Goal: Task Accomplishment & Management: Manage account settings

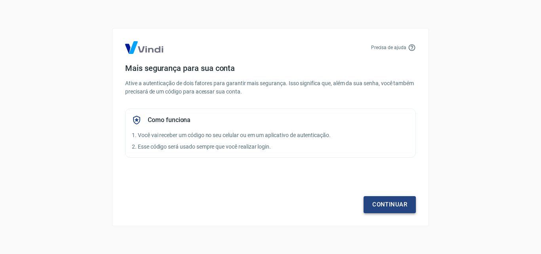
click at [385, 212] on link "Continuar" at bounding box center [389, 204] width 52 height 17
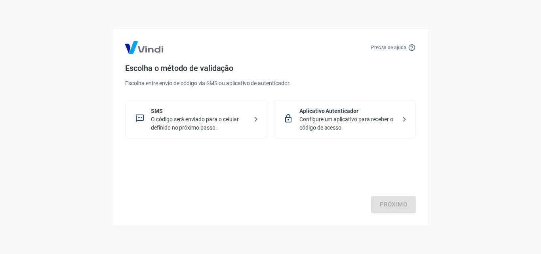
click at [219, 129] on p "O código será enviado para o celular definido no próximo passo." at bounding box center [199, 123] width 97 height 17
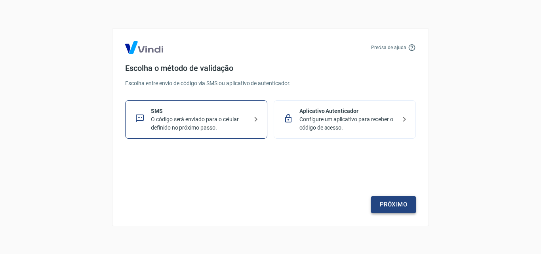
click at [387, 200] on link "Próximo" at bounding box center [393, 204] width 45 height 17
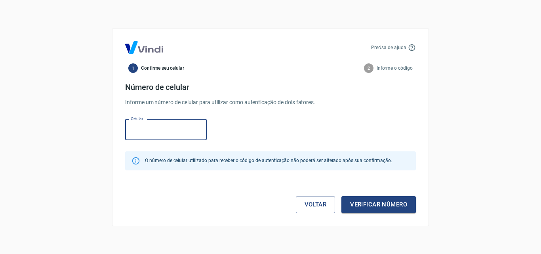
click at [162, 131] on input "Celular" at bounding box center [166, 129] width 82 height 21
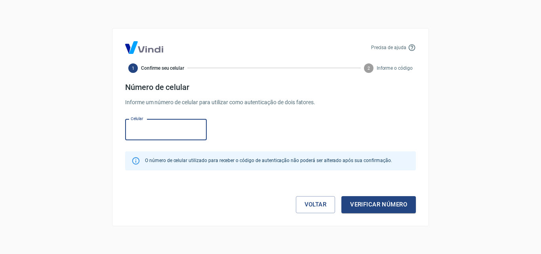
click at [162, 131] on input "Celular" at bounding box center [166, 129] width 82 height 21
type input "[PHONE_NUMBER]"
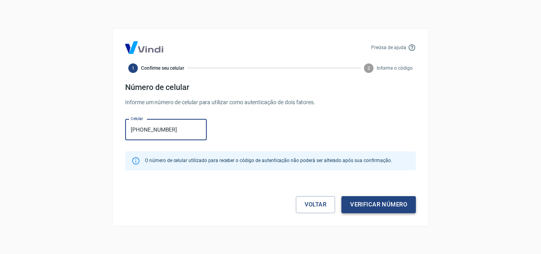
click at [365, 205] on button "Verificar número" at bounding box center [378, 204] width 74 height 17
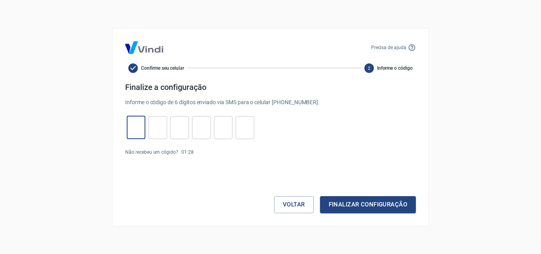
click at [141, 130] on input "tel" at bounding box center [136, 127] width 19 height 17
type input "8"
type input "4"
type input "1"
type input "0"
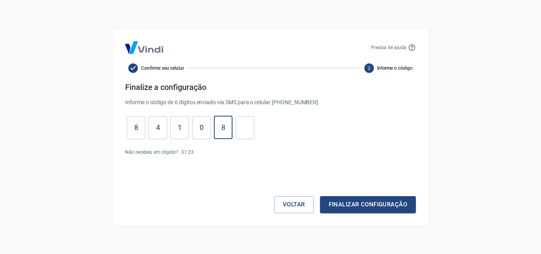
type input "8"
type input "7"
click at [369, 205] on button "Finalizar configuração" at bounding box center [368, 204] width 96 height 17
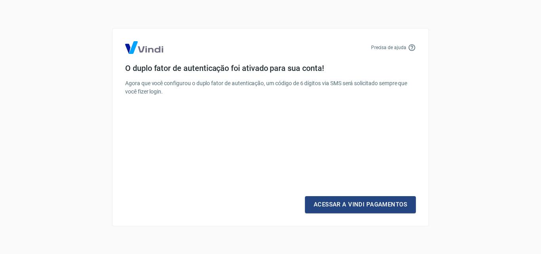
click at [369, 205] on link "Acessar a Vindi Pagamentos" at bounding box center [360, 204] width 111 height 17
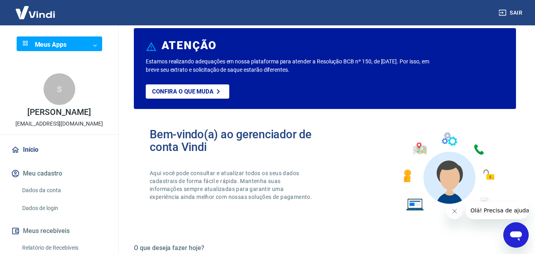
scroll to position [16, 0]
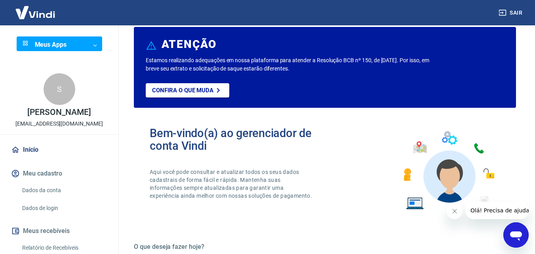
click at [43, 44] on body "Sair Meus Apps ​ ​ S Sarah Bertazzoni londricashconsultoriaeservicos@gmail.com …" at bounding box center [267, 111] width 535 height 254
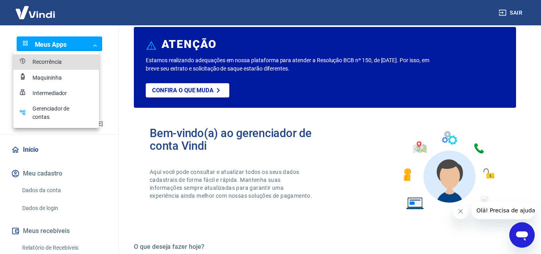
click at [45, 16] on div at bounding box center [270, 127] width 541 height 254
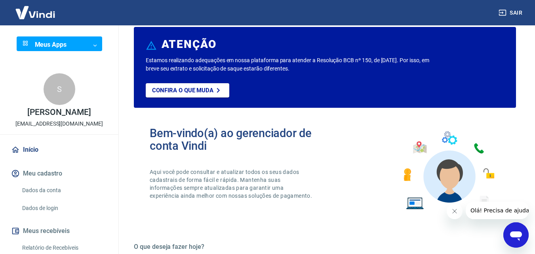
click at [45, 16] on img at bounding box center [35, 12] width 51 height 24
click at [176, 88] on p "Confira o que muda" at bounding box center [182, 90] width 61 height 7
click at [268, 71] on p "Estamos realizando adequações em nossa plataforma para atender a Resolução BCB …" at bounding box center [289, 64] width 287 height 17
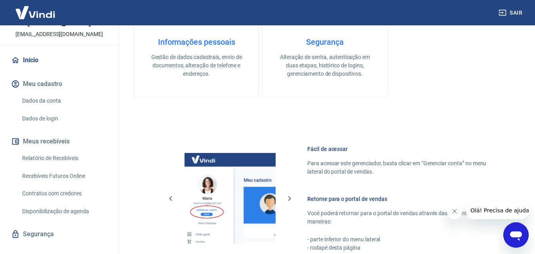
scroll to position [93, 0]
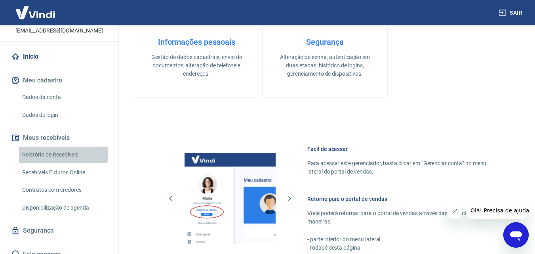
click at [63, 154] on link "Relatório de Recebíveis" at bounding box center [64, 154] width 90 height 16
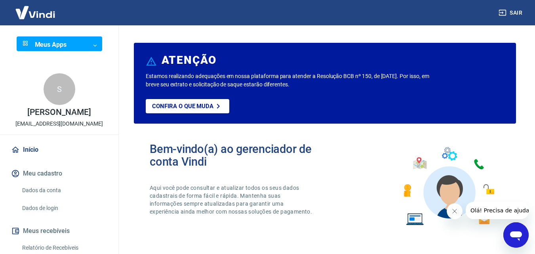
click at [34, 150] on link "Início" at bounding box center [59, 149] width 99 height 17
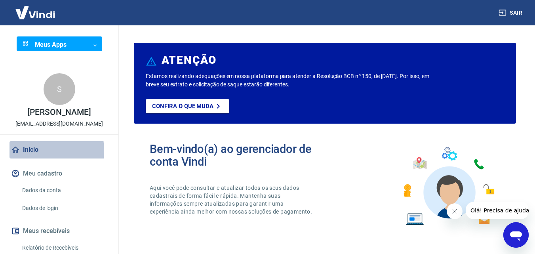
click at [34, 150] on link "Início" at bounding box center [59, 149] width 99 height 17
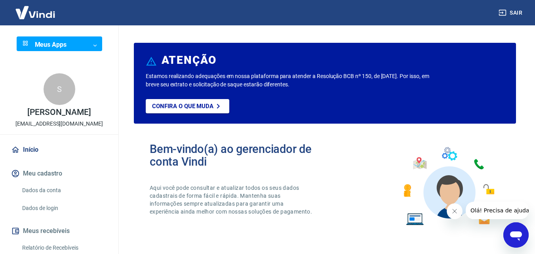
click at [46, 125] on p "londricashconsultoriaeservicos@gmail.com" at bounding box center [58, 124] width 87 height 8
click at [53, 46] on body "Sair Meus Apps ​ ​ S Sarah Bertazzoni londricashconsultoriaeservicos@gmail.com …" at bounding box center [267, 127] width 535 height 254
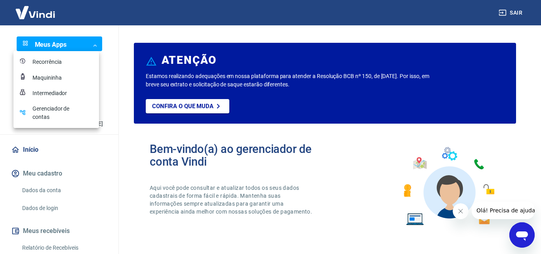
click at [49, 63] on div "Recorrência" at bounding box center [52, 62] width 40 height 8
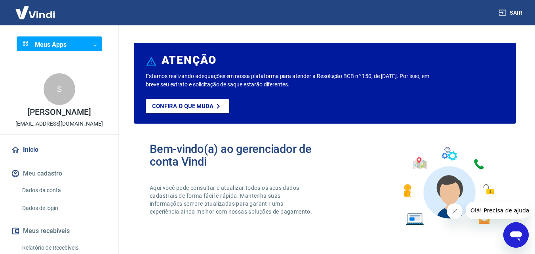
click at [57, 47] on body "Sair Meus Apps ​ ​ S [PERSON_NAME] [EMAIL_ADDRESS][DOMAIN_NAME] Início Meu cada…" at bounding box center [267, 127] width 535 height 254
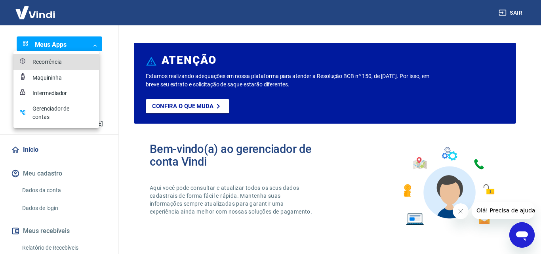
click at [56, 116] on div "Gerenciador de contas" at bounding box center [52, 113] width 40 height 17
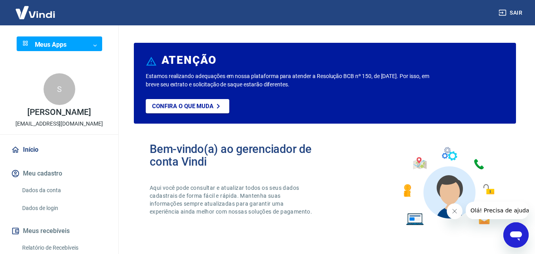
click at [297, 89] on div "Estamos realizando adequações em nossa plataforma para atender a Resolução BCB …" at bounding box center [325, 97] width 358 height 51
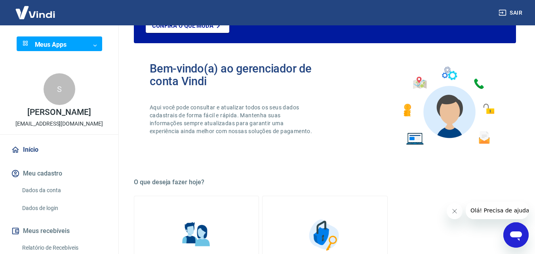
scroll to position [79, 0]
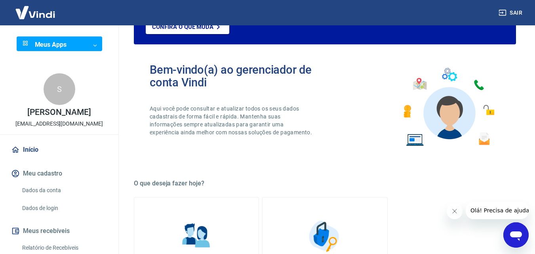
click at [51, 191] on link "Dados da conta" at bounding box center [64, 190] width 90 height 16
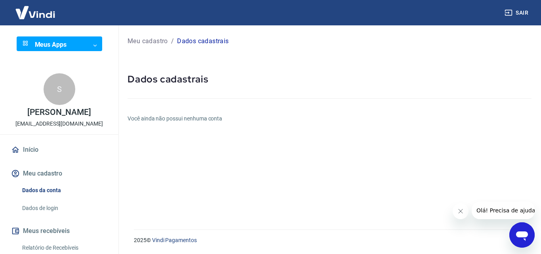
click at [55, 205] on link "Dados de login" at bounding box center [64, 208] width 90 height 16
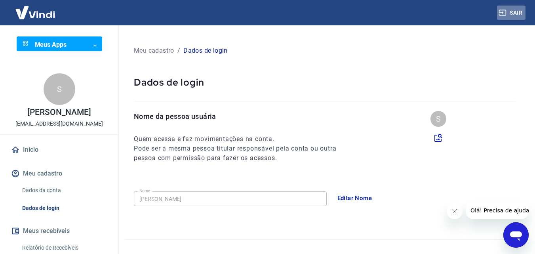
click at [519, 13] on button "Sair" at bounding box center [511, 13] width 29 height 15
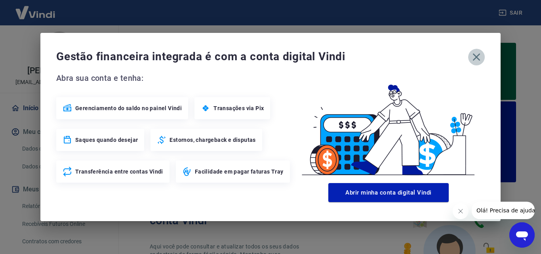
click at [475, 57] on icon "button" at bounding box center [476, 57] width 13 height 13
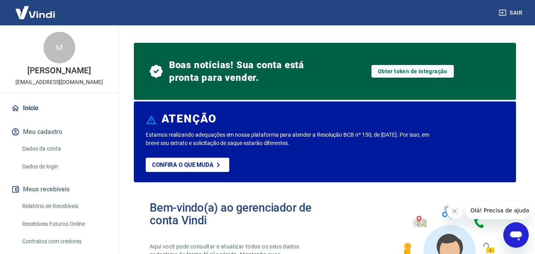
click at [477, 55] on div "Boas notícias! Sua conta está pronta para vender. Obter token de integração" at bounding box center [325, 71] width 350 height 38
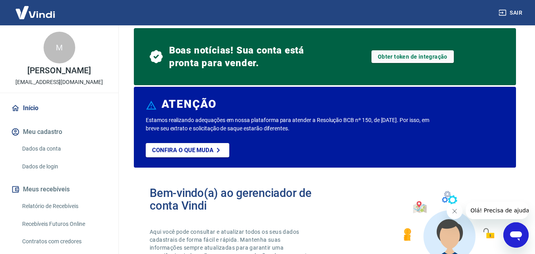
scroll to position [16, 0]
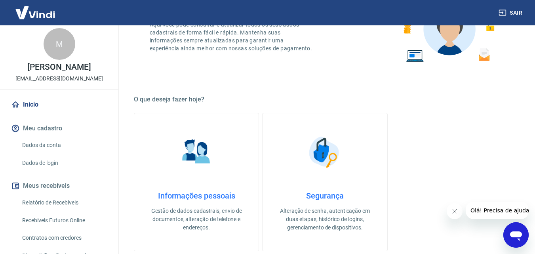
scroll to position [0, 0]
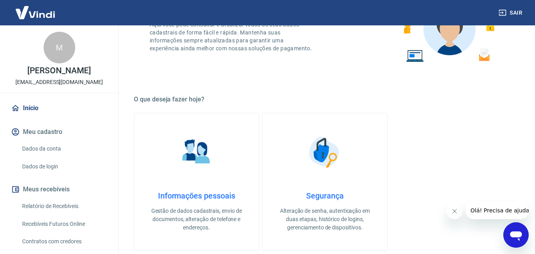
click at [40, 10] on img at bounding box center [35, 12] width 51 height 24
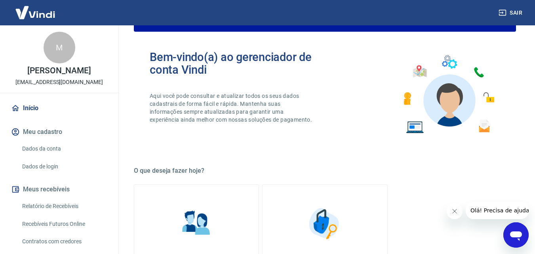
scroll to position [190, 0]
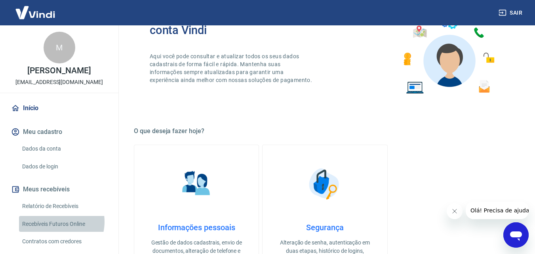
click at [57, 221] on link "Recebíveis Futuros Online" at bounding box center [64, 224] width 90 height 16
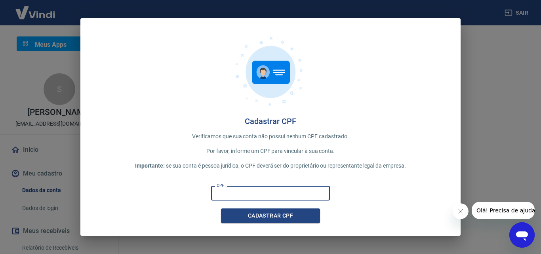
click at [286, 192] on input "CPF" at bounding box center [270, 193] width 119 height 15
type input "118.858.579-77"
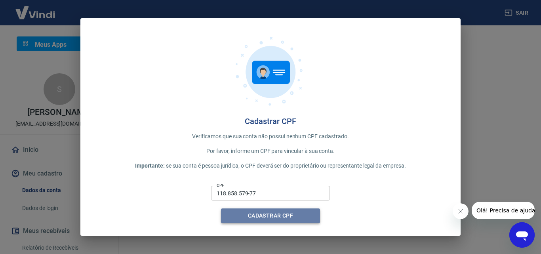
click at [275, 218] on button "Cadastrar CPF" at bounding box center [270, 215] width 99 height 15
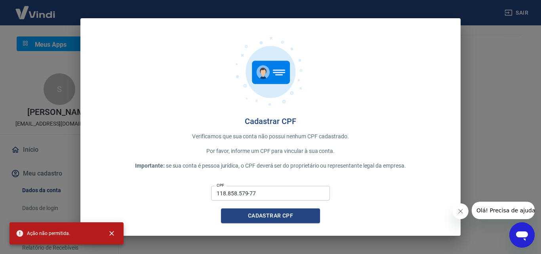
click at [538, 38] on div "Cadastrar CPF Verificamos que sua conta não possui nenhum CPF cadastrado. Por f…" at bounding box center [270, 127] width 541 height 254
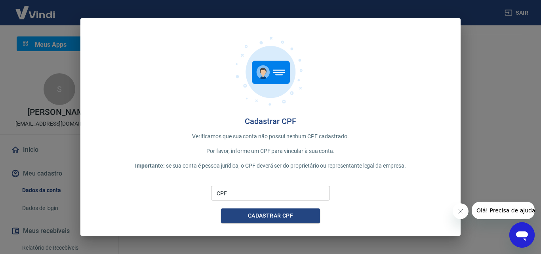
click at [272, 196] on input "CPF" at bounding box center [270, 193] width 119 height 15
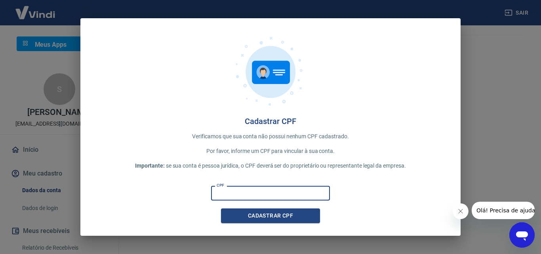
paste input "114.422.909-00"
type input "114.422.909-00"
click at [275, 214] on button "Cadastrar CPF" at bounding box center [270, 215] width 99 height 15
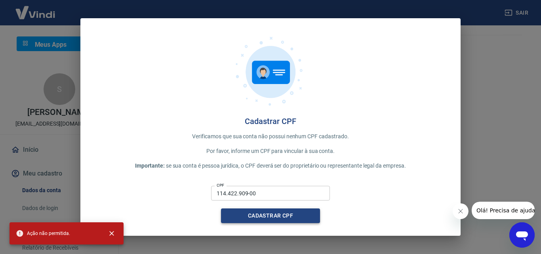
click at [275, 214] on button "Cadastrar CPF" at bounding box center [270, 215] width 99 height 15
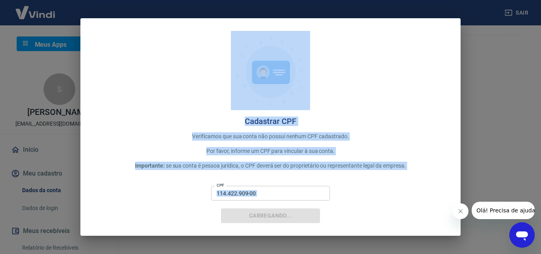
click at [275, 214] on div "Carregando..." at bounding box center [270, 215] width 99 height 15
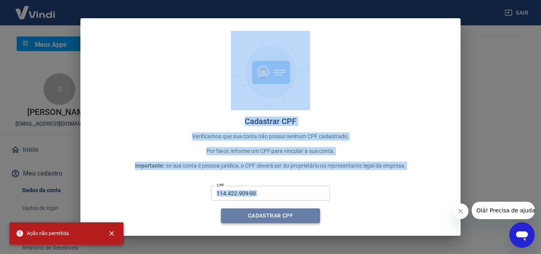
click at [275, 214] on button "Cadastrar CPF" at bounding box center [270, 215] width 99 height 15
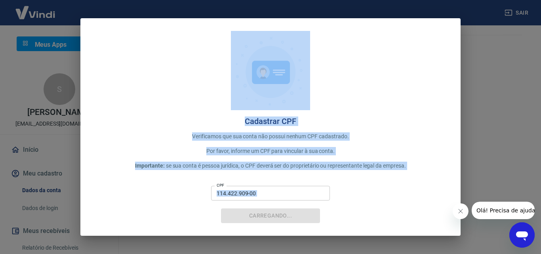
click at [275, 214] on div "Carregando..." at bounding box center [270, 215] width 99 height 15
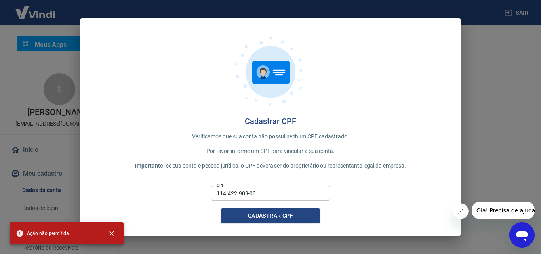
click at [287, 194] on input "114.422.909-00" at bounding box center [270, 193] width 119 height 15
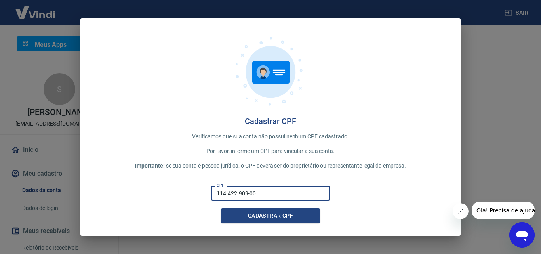
drag, startPoint x: 279, startPoint y: 194, endPoint x: 159, endPoint y: 196, distance: 120.8
click at [159, 196] on div "CPF 114.422.909-00 CPF Cadastrar CPF" at bounding box center [270, 202] width 355 height 40
click at [279, 216] on button "Cadastrar CPF" at bounding box center [270, 215] width 99 height 15
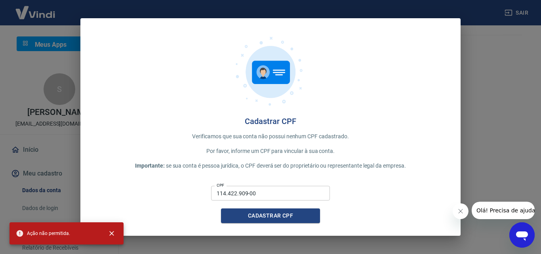
click at [540, 105] on div "Cadastrar CPF Verificamos que sua conta não possui nenhum CPF cadastrado. Por f…" at bounding box center [270, 127] width 541 height 254
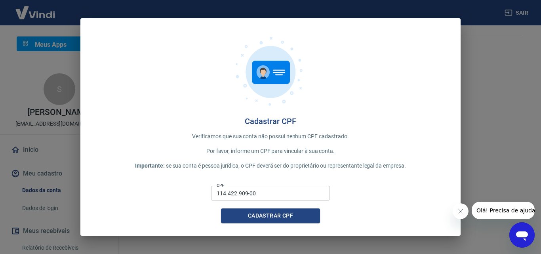
click at [462, 212] on icon "Fechar mensagem da empresa" at bounding box center [460, 211] width 6 height 6
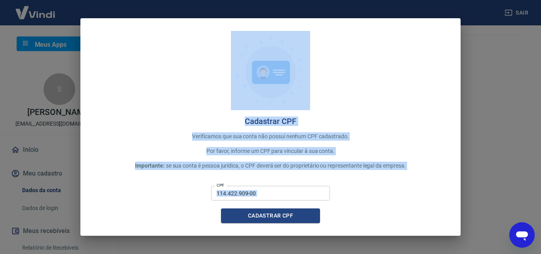
click at [330, 253] on html "Sair Meus Apps ​ ​ S Sarah Bertazzoni londricashconsultoriaeservicos@gmail.com …" at bounding box center [270, 127] width 541 height 254
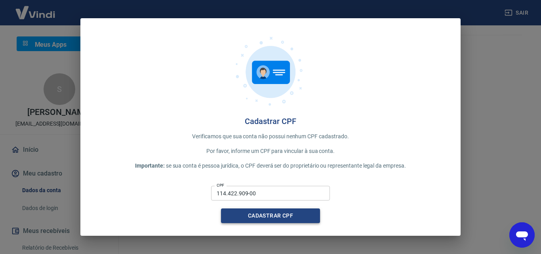
click at [277, 217] on div "Cadastrar CPF Verificamos que sua conta não possui nenhum CPF cadastrado. Por f…" at bounding box center [270, 126] width 380 height 217
click at [276, 217] on button "Cadastrar CPF" at bounding box center [270, 215] width 99 height 15
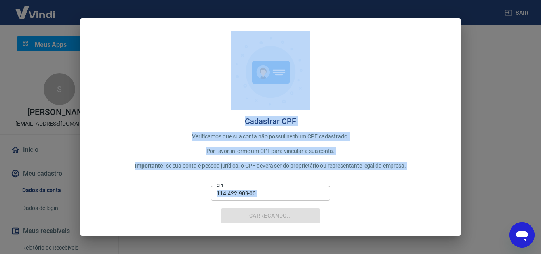
drag, startPoint x: 276, startPoint y: 217, endPoint x: 137, endPoint y: 145, distance: 155.8
click at [256, 209] on div "Carregando..." at bounding box center [270, 215] width 99 height 15
click at [137, 145] on div "Cadastrar CPF Verificamos que sua conta não possui nenhum CPF cadastrado. Por f…" at bounding box center [270, 126] width 380 height 217
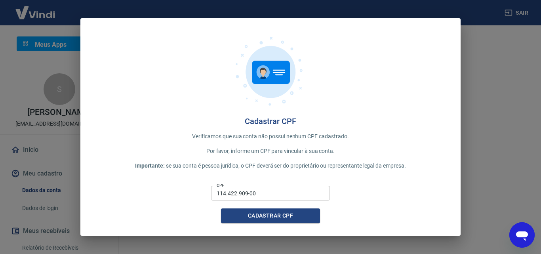
click at [137, 145] on div "Cadastrar CPF Verificamos que sua conta não possui nenhum CPF cadastrado. Por f…" at bounding box center [270, 126] width 380 height 217
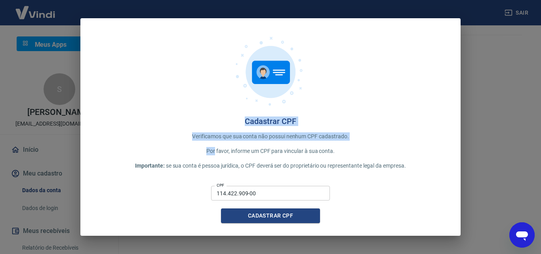
drag, startPoint x: 108, startPoint y: 137, endPoint x: 2, endPoint y: 118, distance: 107.8
click at [7, 120] on div "Cadastrar CPF Verificamos que sua conta não possui nenhum CPF cadastrado. Por f…" at bounding box center [270, 127] width 541 height 254
click at [2, 118] on div "Cadastrar CPF Verificamos que sua conta não possui nenhum CPF cadastrado. Por f…" at bounding box center [270, 127] width 541 height 254
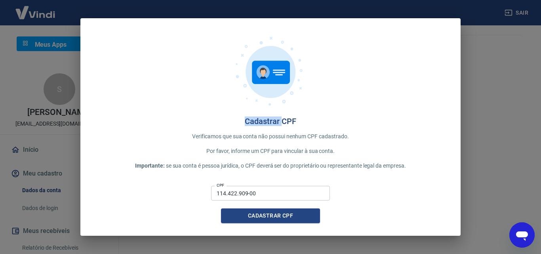
click at [2, 118] on div "Cadastrar CPF Verificamos que sua conta não possui nenhum CPF cadastrado. Por f…" at bounding box center [270, 127] width 541 height 254
drag, startPoint x: 2, startPoint y: 118, endPoint x: 22, endPoint y: 2, distance: 118.0
click at [2, 118] on div "Cadastrar CPF Verificamos que sua conta não possui nenhum CPF cadastrado. Por f…" at bounding box center [270, 127] width 541 height 254
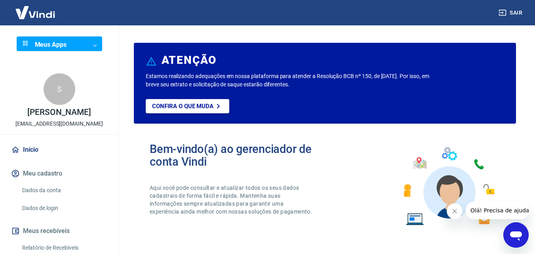
scroll to position [16, 0]
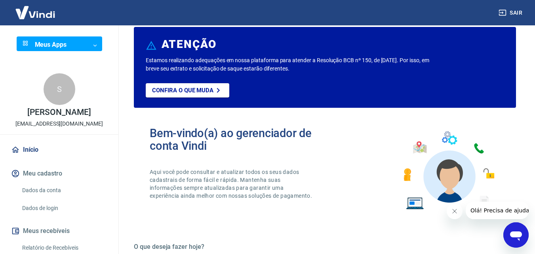
click at [74, 189] on link "Dados da conta" at bounding box center [64, 190] width 90 height 16
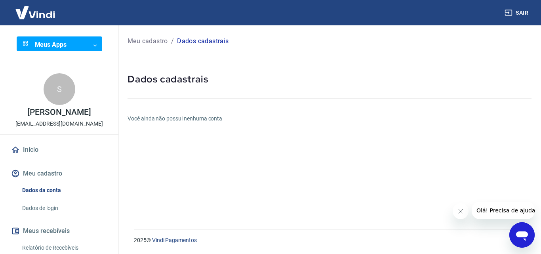
click at [56, 203] on link "Dados de login" at bounding box center [64, 208] width 90 height 16
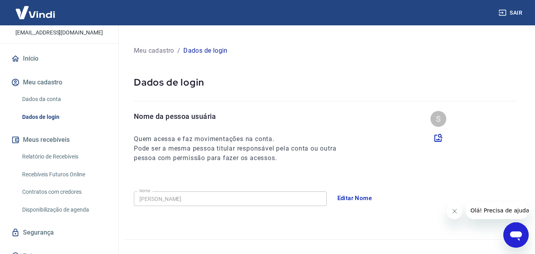
scroll to position [102, 0]
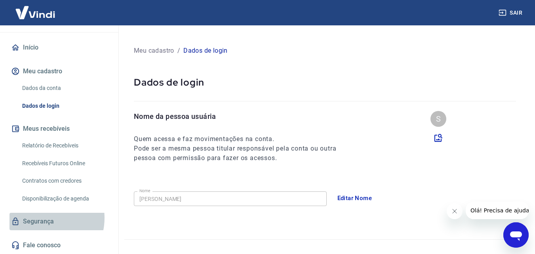
click at [42, 218] on link "Segurança" at bounding box center [59, 221] width 99 height 17
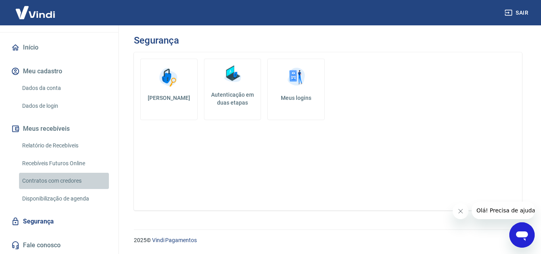
click at [77, 179] on link "Contratos com credores" at bounding box center [64, 181] width 90 height 16
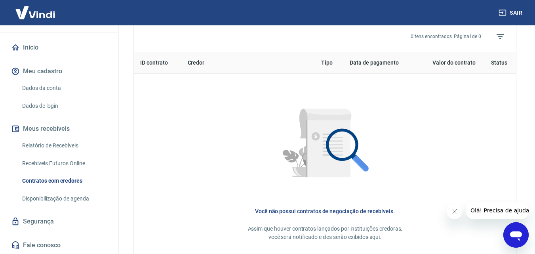
scroll to position [333, 0]
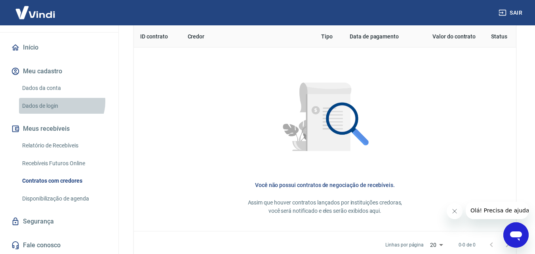
click at [60, 102] on link "Dados de login" at bounding box center [64, 106] width 90 height 16
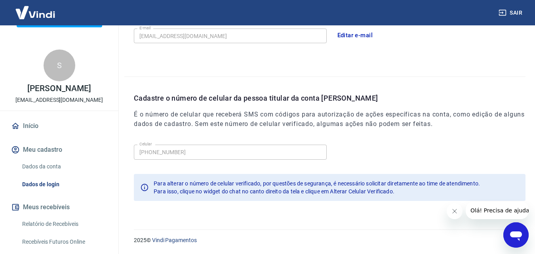
scroll to position [23, 0]
click at [57, 131] on link "Início" at bounding box center [59, 126] width 99 height 17
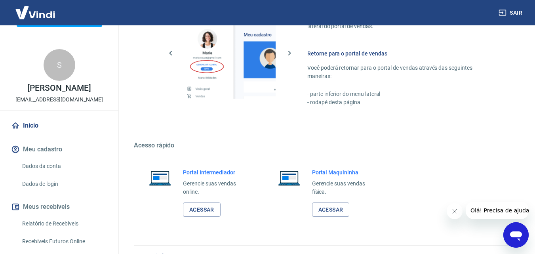
scroll to position [23, 0]
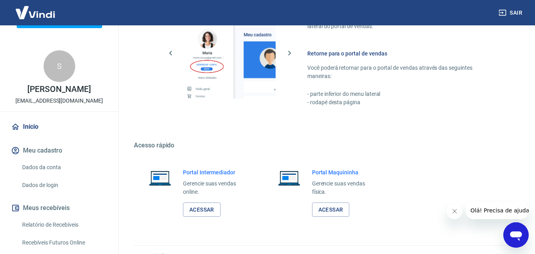
click at [262, 87] on img at bounding box center [229, 53] width 91 height 91
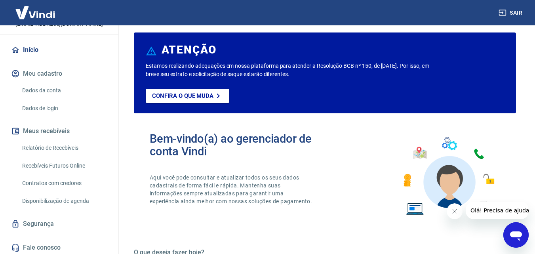
scroll to position [102, 0]
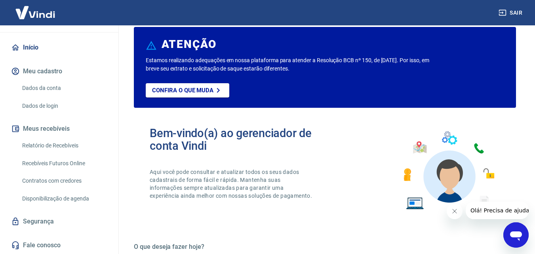
click at [77, 164] on link "Recebíveis Futuros Online" at bounding box center [64, 163] width 90 height 16
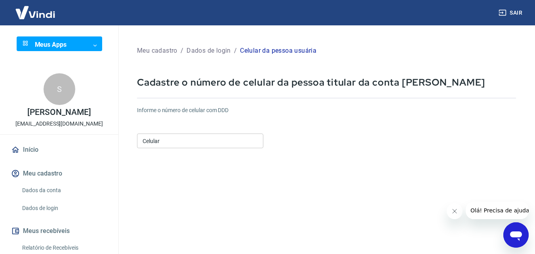
click at [228, 141] on input "Celular" at bounding box center [200, 140] width 126 height 15
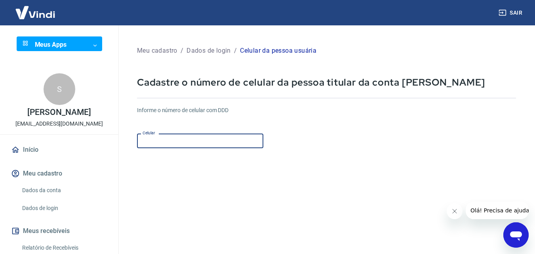
type input "[PHONE_NUMBER]"
click at [308, 146] on div "Informe o número de celular com DDD Celular [PHONE_NUMBER] Celular" at bounding box center [326, 128] width 379 height 44
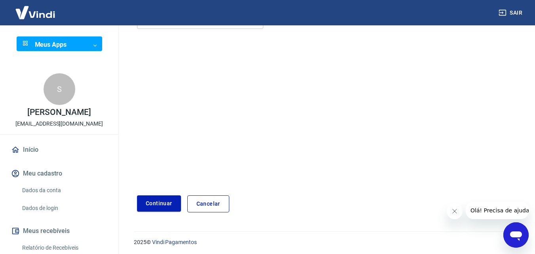
scroll to position [121, 0]
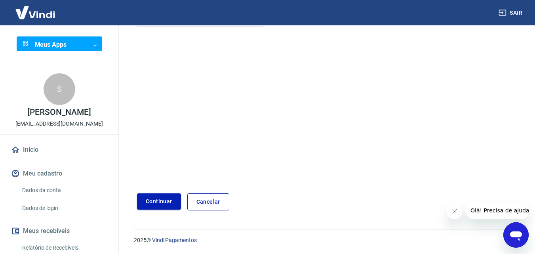
click at [162, 199] on button "Continuar" at bounding box center [159, 201] width 44 height 16
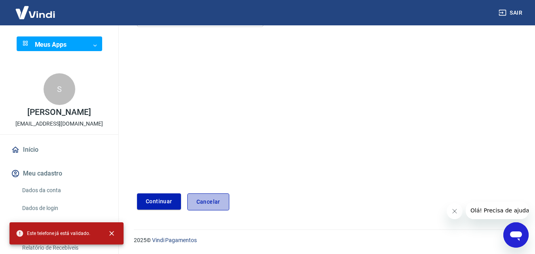
click at [199, 200] on link "Cancelar" at bounding box center [208, 201] width 42 height 17
